Goal: Task Accomplishment & Management: Manage account settings

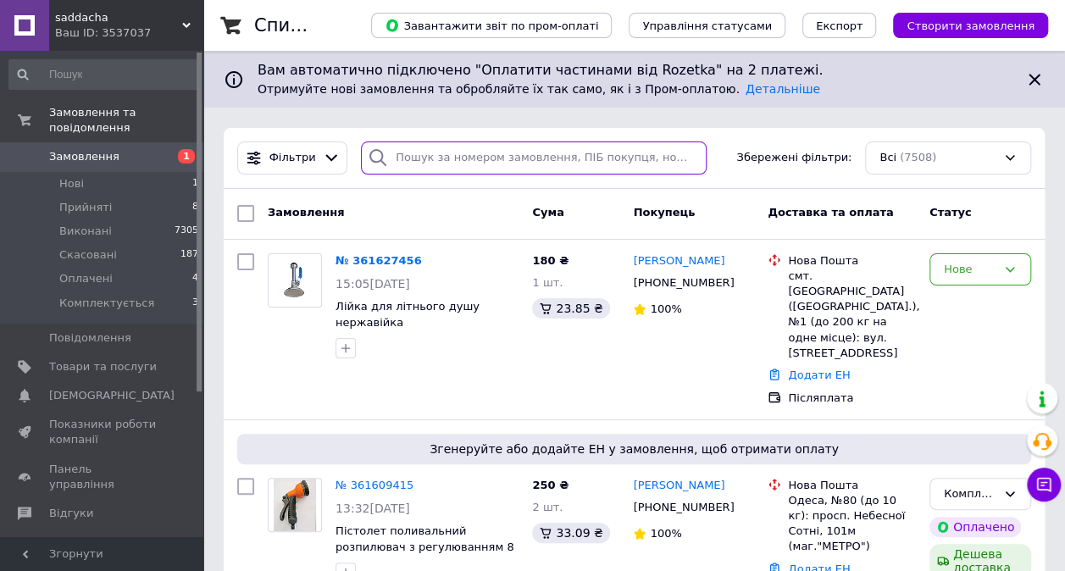
click at [565, 166] on input "search" at bounding box center [534, 158] width 346 height 33
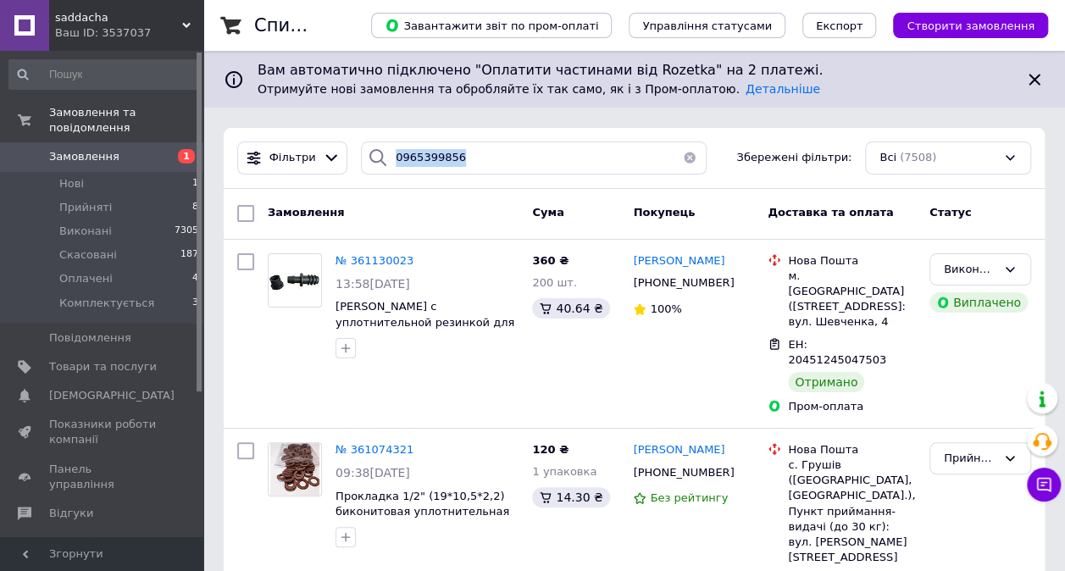
drag, startPoint x: 387, startPoint y: 158, endPoint x: 420, endPoint y: 160, distance: 34.0
click at [420, 160] on div "0965399856" at bounding box center [534, 158] width 346 height 33
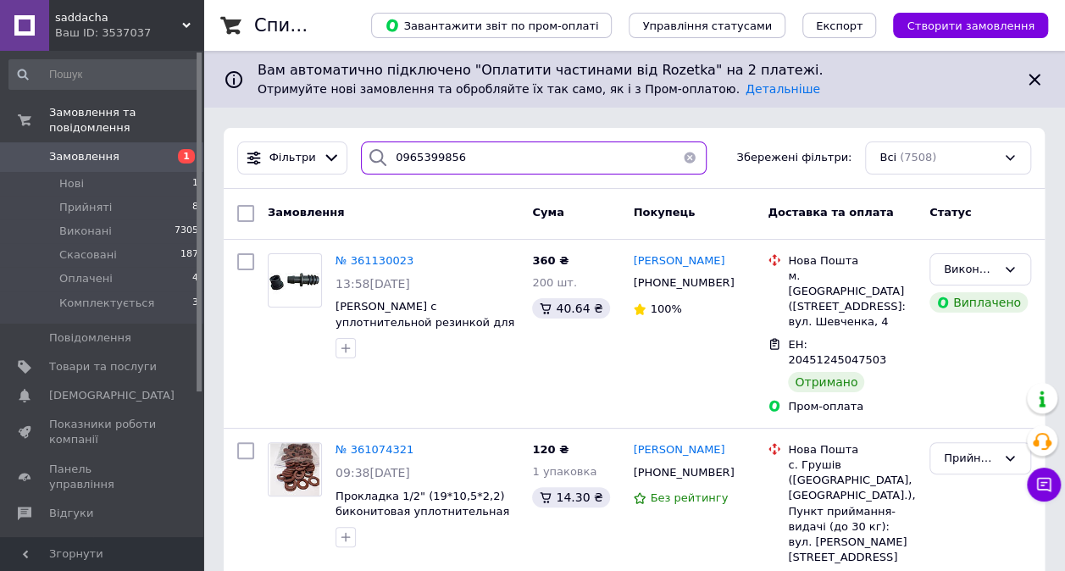
click at [524, 154] on input "0965399856" at bounding box center [534, 158] width 346 height 33
type input "0965399856"
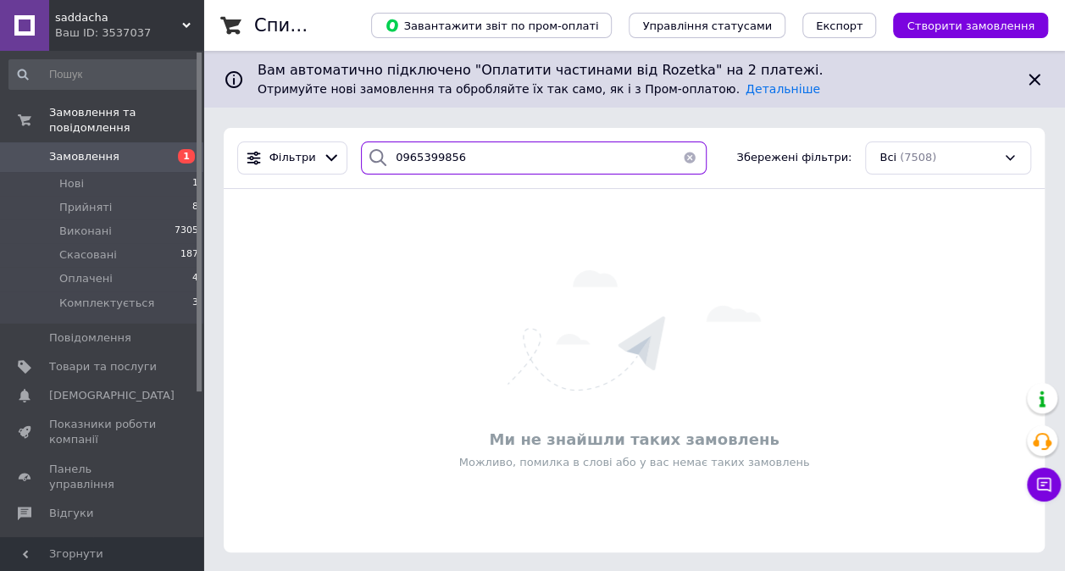
drag, startPoint x: 388, startPoint y: 158, endPoint x: 447, endPoint y: 168, distance: 59.4
click at [447, 166] on input "0965399856" at bounding box center [534, 158] width 346 height 33
click at [683, 156] on button "button" at bounding box center [690, 158] width 34 height 33
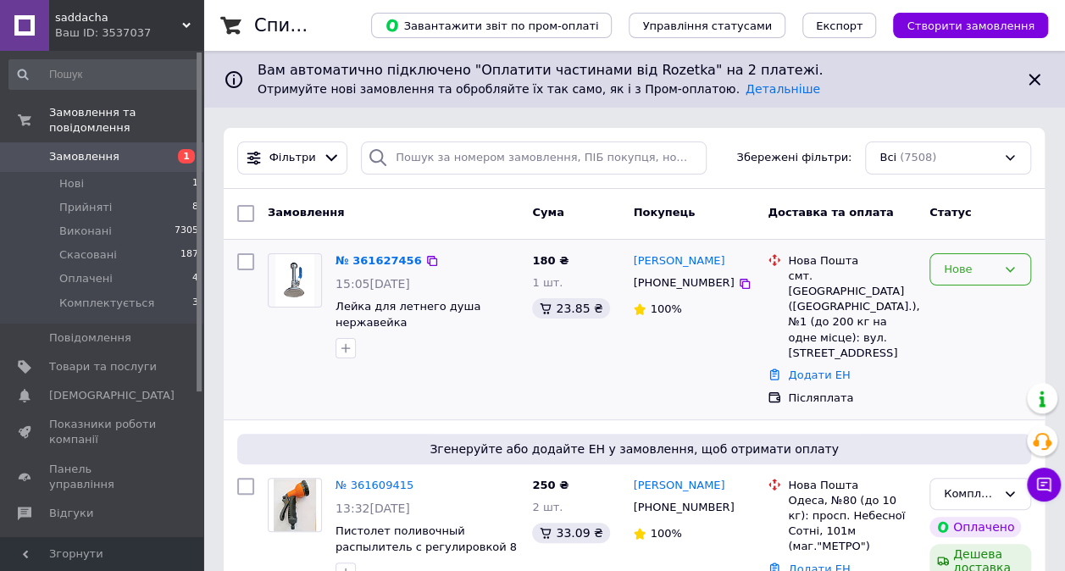
click at [992, 261] on div "Нове" at bounding box center [970, 270] width 53 height 18
click at [987, 298] on li "Прийнято" at bounding box center [981, 304] width 100 height 31
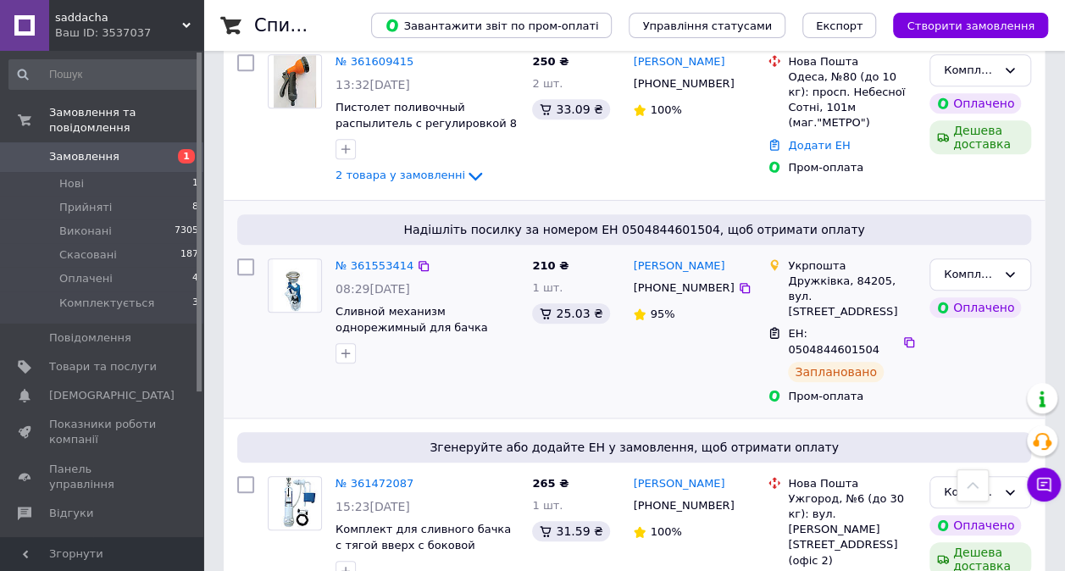
scroll to position [509, 0]
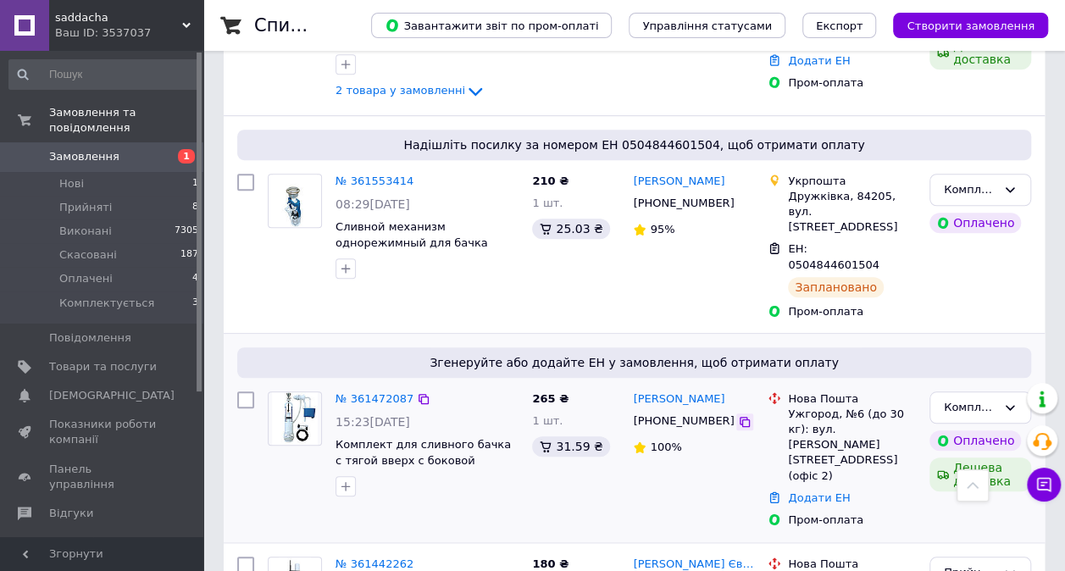
click at [740, 417] on icon at bounding box center [745, 422] width 10 height 10
drag, startPoint x: 736, startPoint y: 332, endPoint x: 632, endPoint y: 337, distance: 103.5
click at [632, 390] on div "[PERSON_NAME]" at bounding box center [694, 399] width 125 height 19
copy link "[PERSON_NAME]"
click at [810, 492] on link "Додати ЕН" at bounding box center [819, 498] width 62 height 13
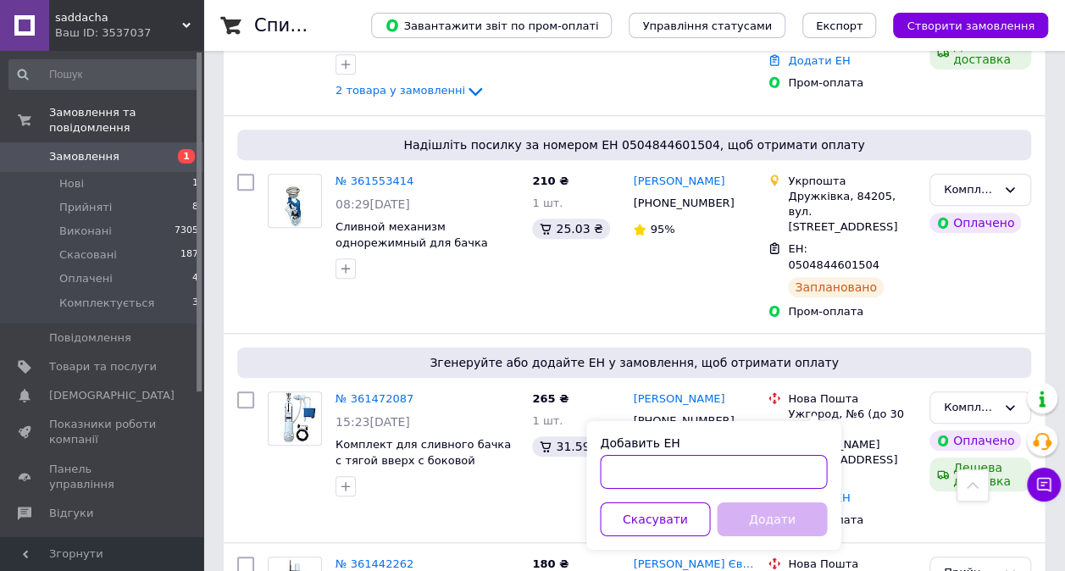
click at [741, 465] on input "Добавить ЕН" at bounding box center [713, 472] width 227 height 34
paste input "20451247257825"
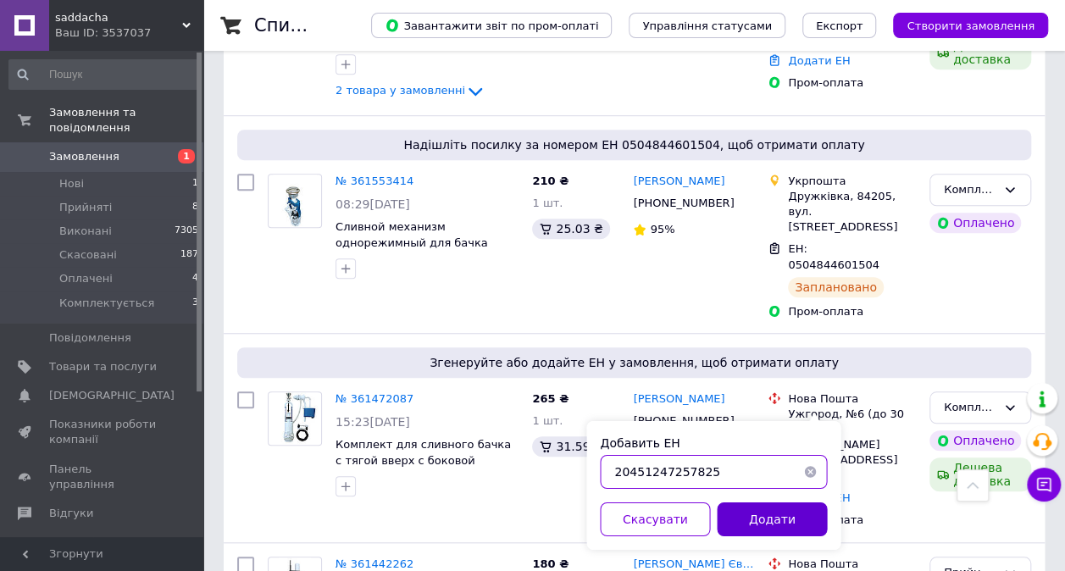
type input "20451247257825"
click at [756, 517] on button "Додати" at bounding box center [772, 520] width 110 height 34
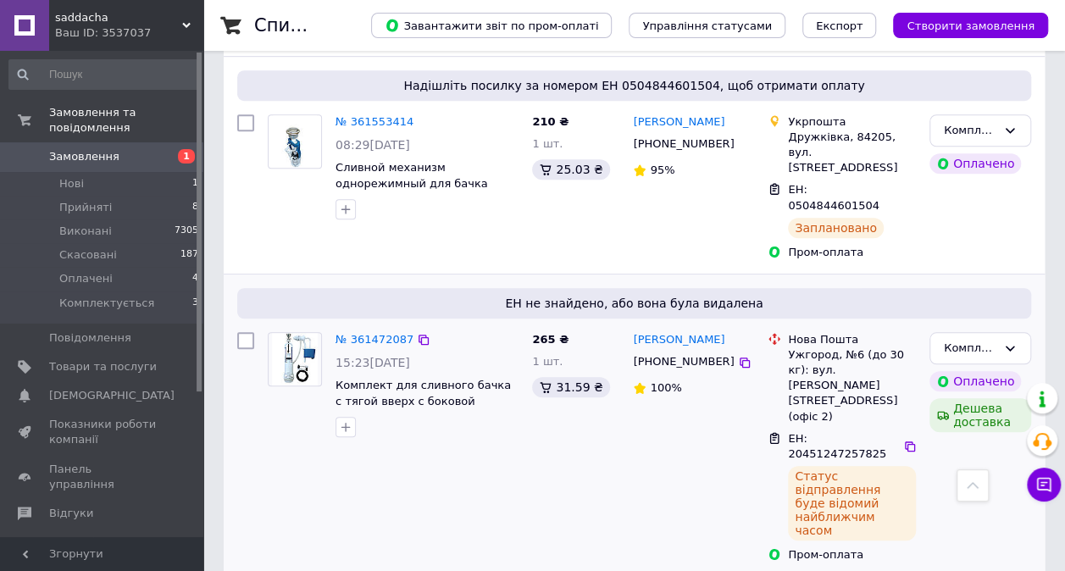
scroll to position [593, 0]
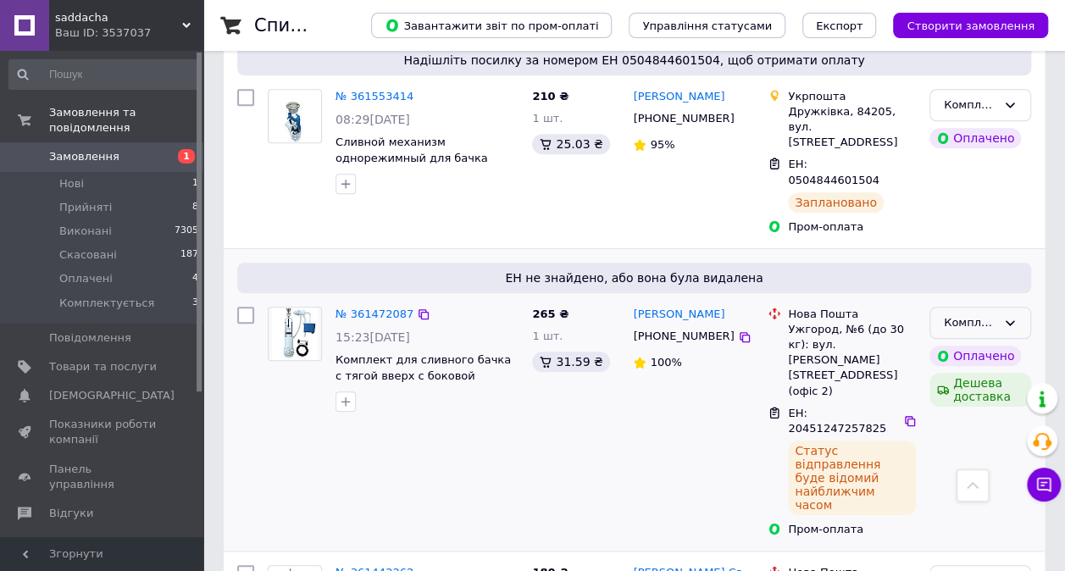
click at [1014, 320] on icon at bounding box center [1010, 322] width 9 height 5
click at [993, 436] on li "Оплачено" at bounding box center [981, 451] width 100 height 31
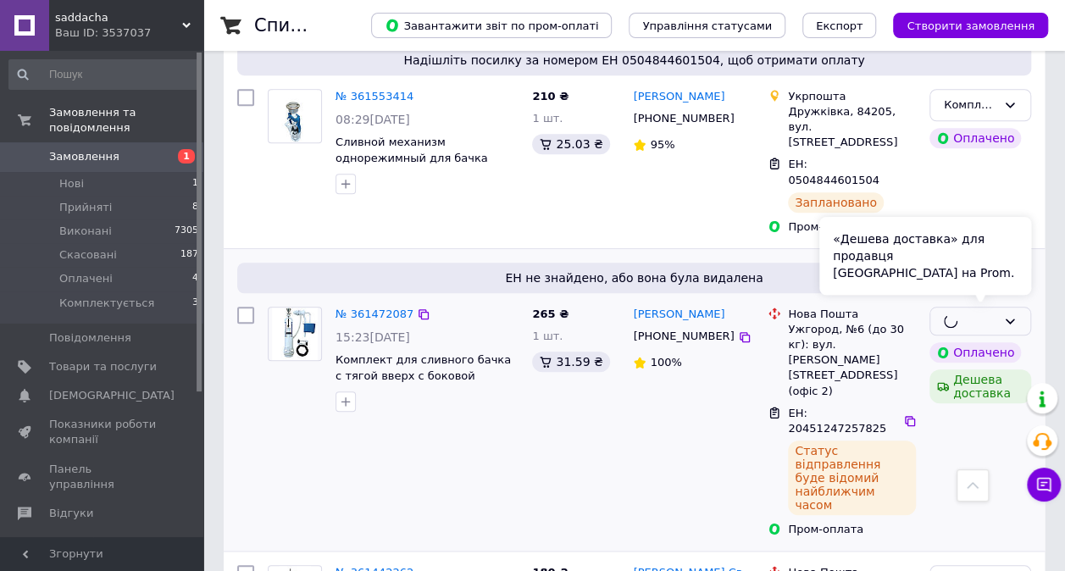
scroll to position [509, 0]
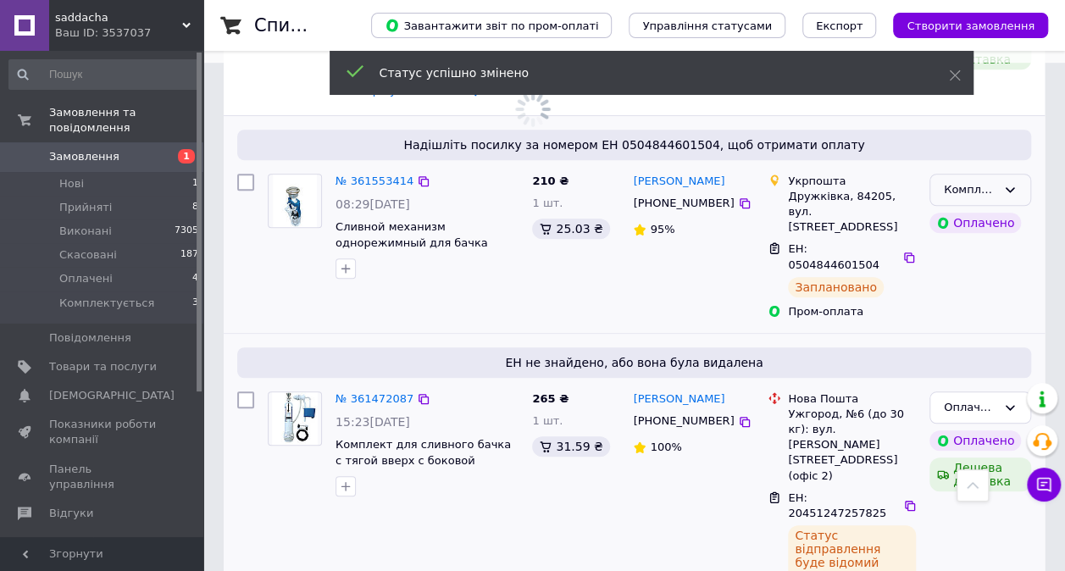
click at [1012, 174] on div "Комплектується" at bounding box center [981, 190] width 102 height 33
click at [998, 303] on li "Оплачено" at bounding box center [981, 318] width 100 height 31
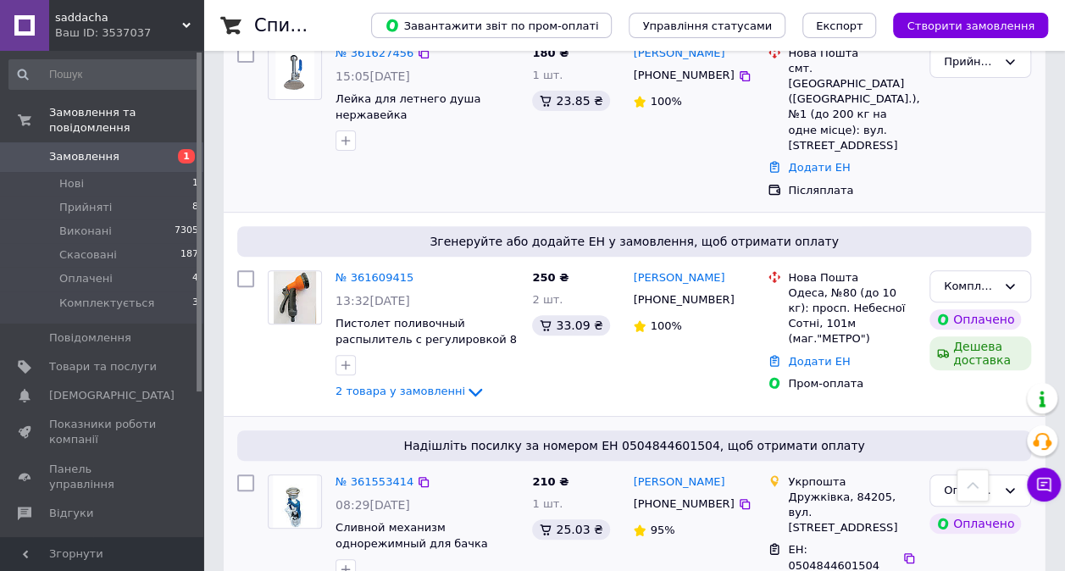
scroll to position [170, 0]
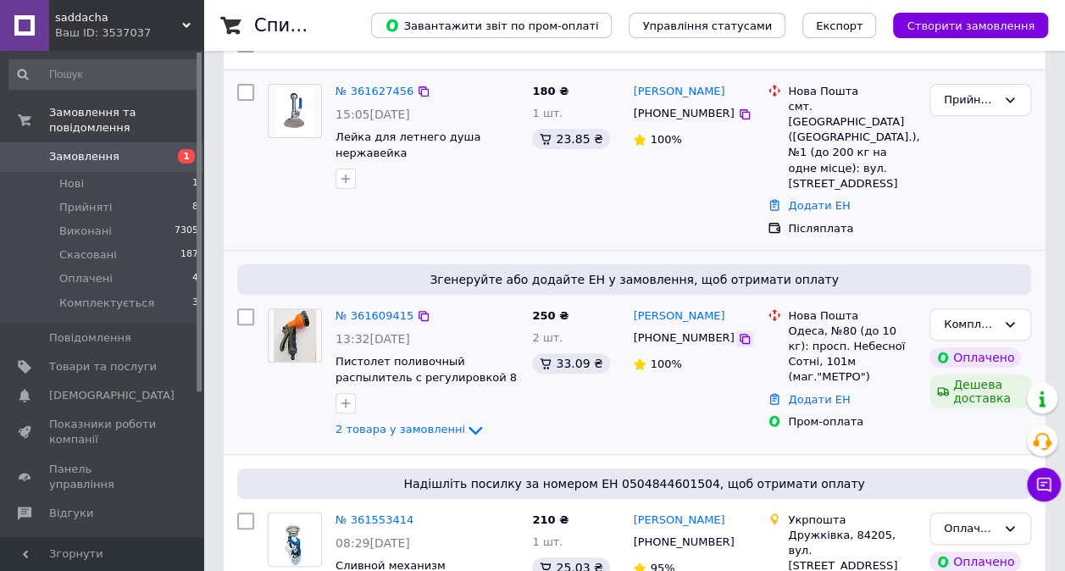
drag, startPoint x: 721, startPoint y: 304, endPoint x: 715, endPoint y: 312, distance: 9.7
click at [738, 332] on icon at bounding box center [745, 339] width 14 height 14
drag, startPoint x: 732, startPoint y: 275, endPoint x: 631, endPoint y: 286, distance: 102.2
click at [631, 302] on div "[PERSON_NAME] [PHONE_NUMBER] 100%" at bounding box center [693, 375] width 135 height 146
copy link "[PERSON_NAME]"
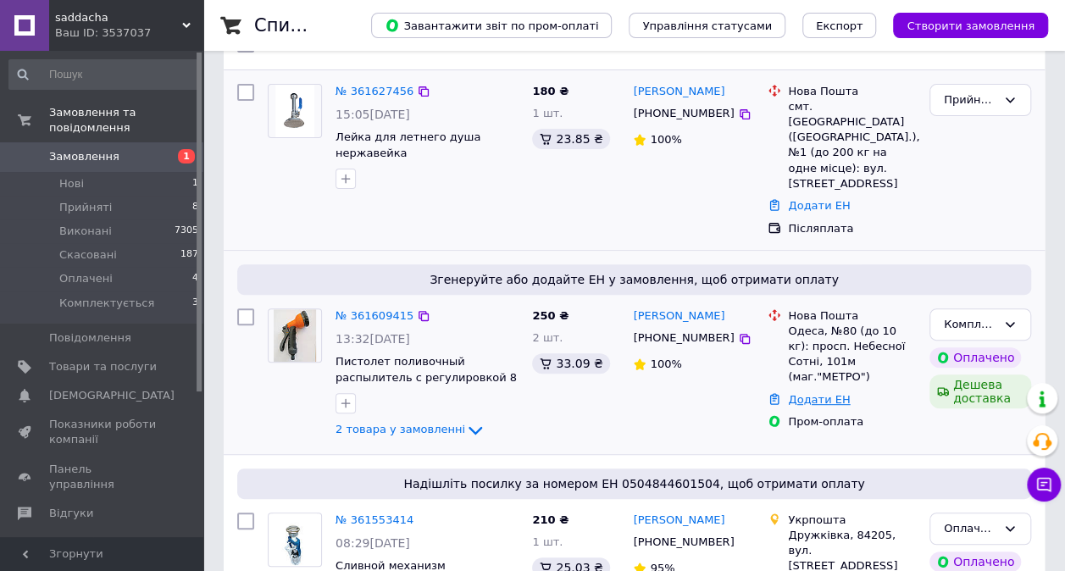
click at [824, 393] on link "Додати ЕН" at bounding box center [819, 399] width 62 height 13
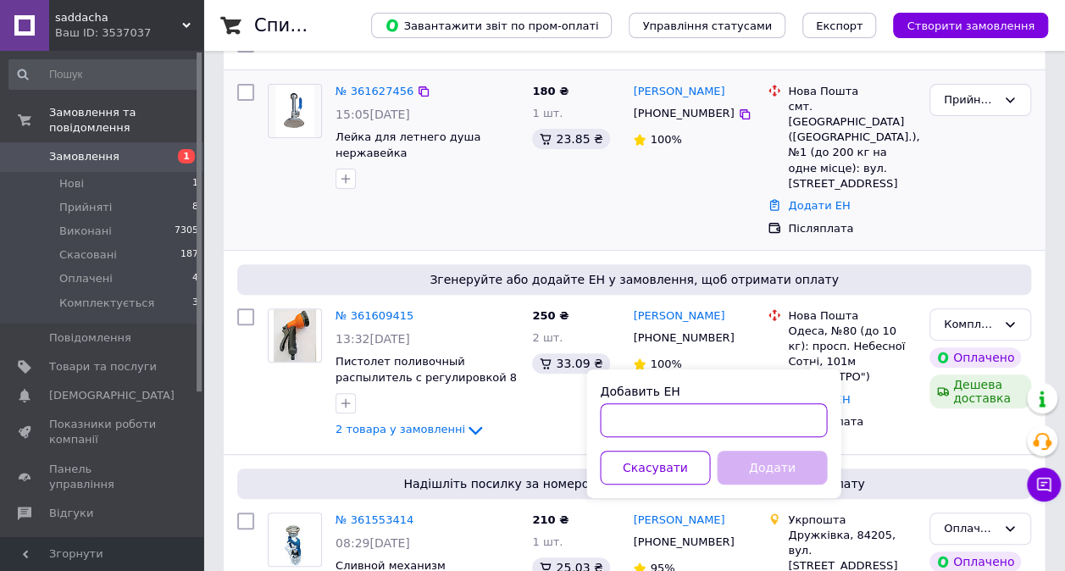
click at [779, 414] on input "Добавить ЕН" at bounding box center [713, 420] width 227 height 34
paste input "20451247262624"
type input "20451247262624"
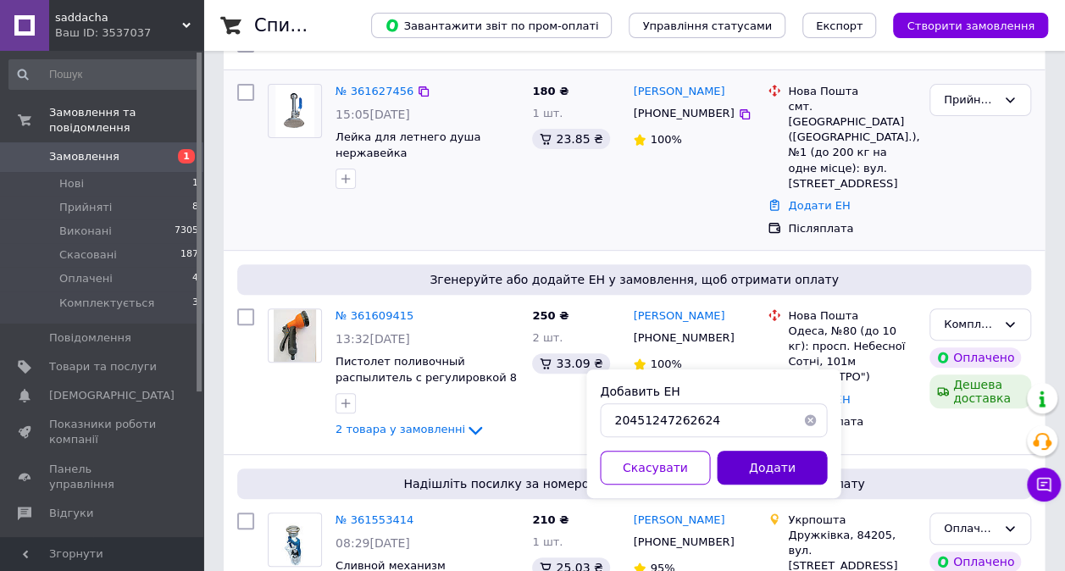
click at [777, 458] on button "Додати" at bounding box center [772, 468] width 110 height 34
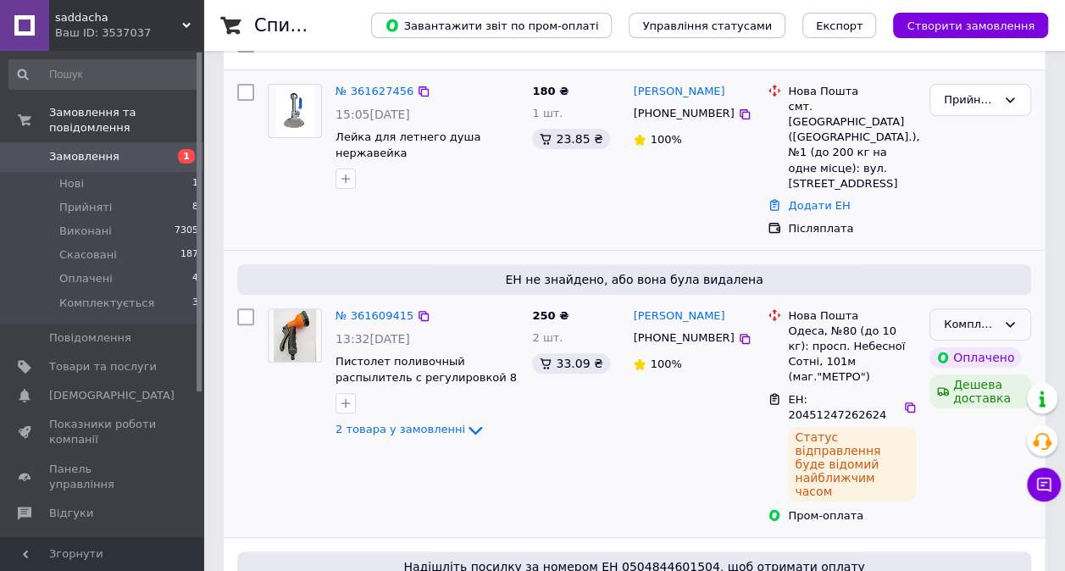
click at [1021, 309] on div "Комплектується" at bounding box center [981, 325] width 102 height 33
click at [990, 437] on li "Оплачено" at bounding box center [981, 452] width 100 height 31
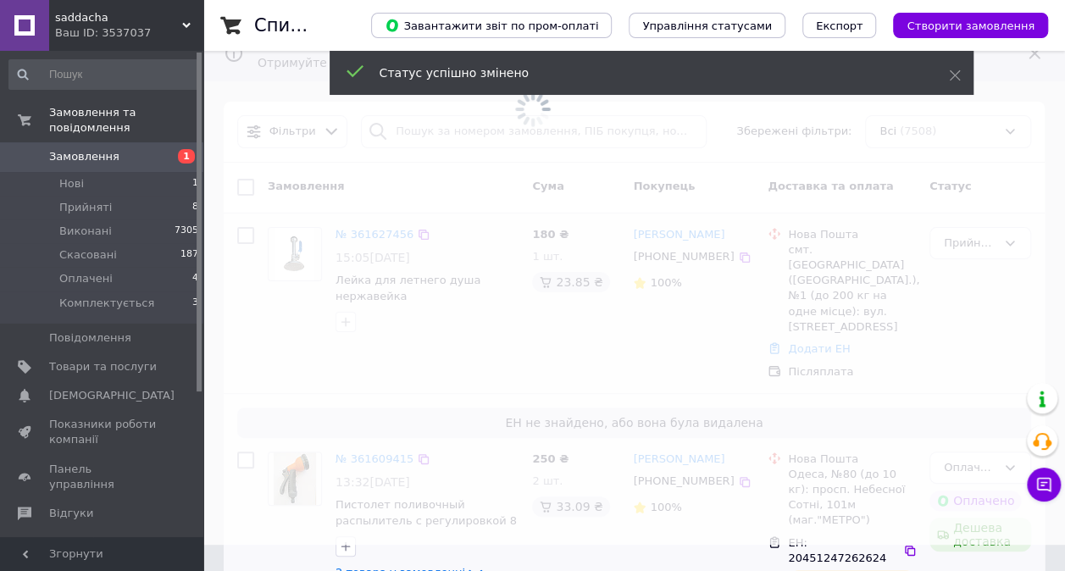
scroll to position [0, 0]
